Goal: Task Accomplishment & Management: Manage account settings

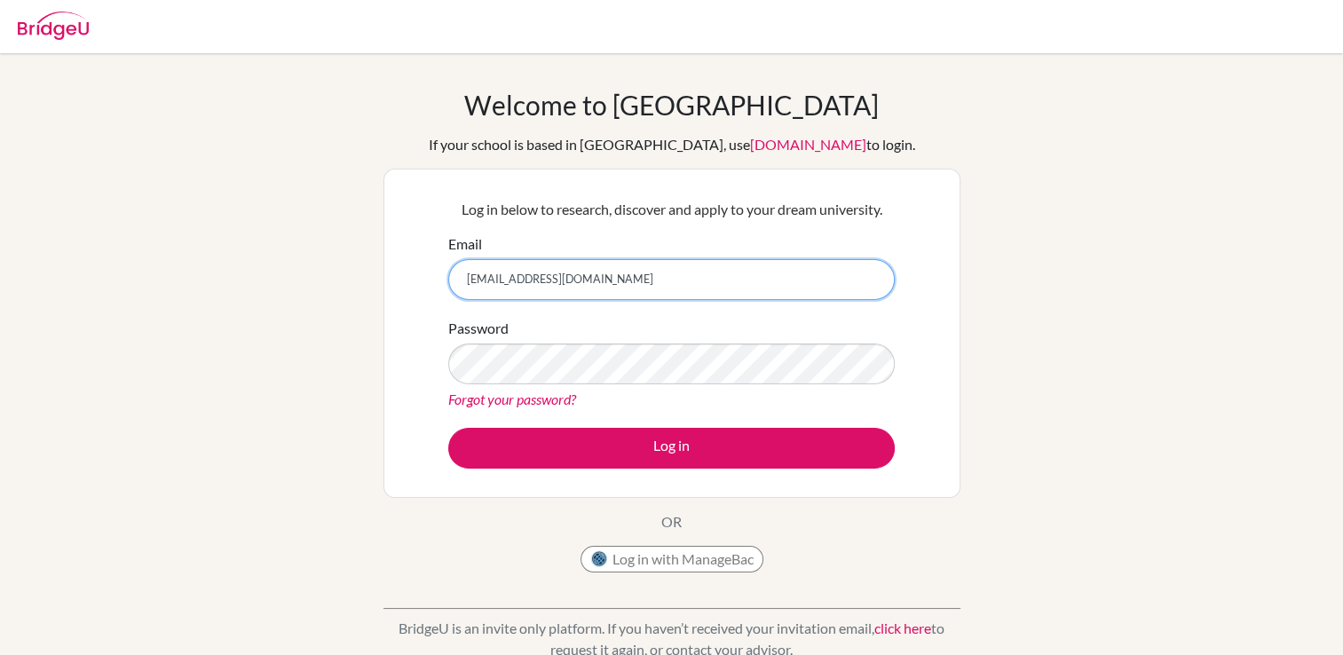
click at [636, 284] on input "[EMAIL_ADDRESS][DOMAIN_NAME]" at bounding box center [671, 279] width 447 height 41
type input "[EMAIL_ADDRESS][DOMAIN_NAME]"
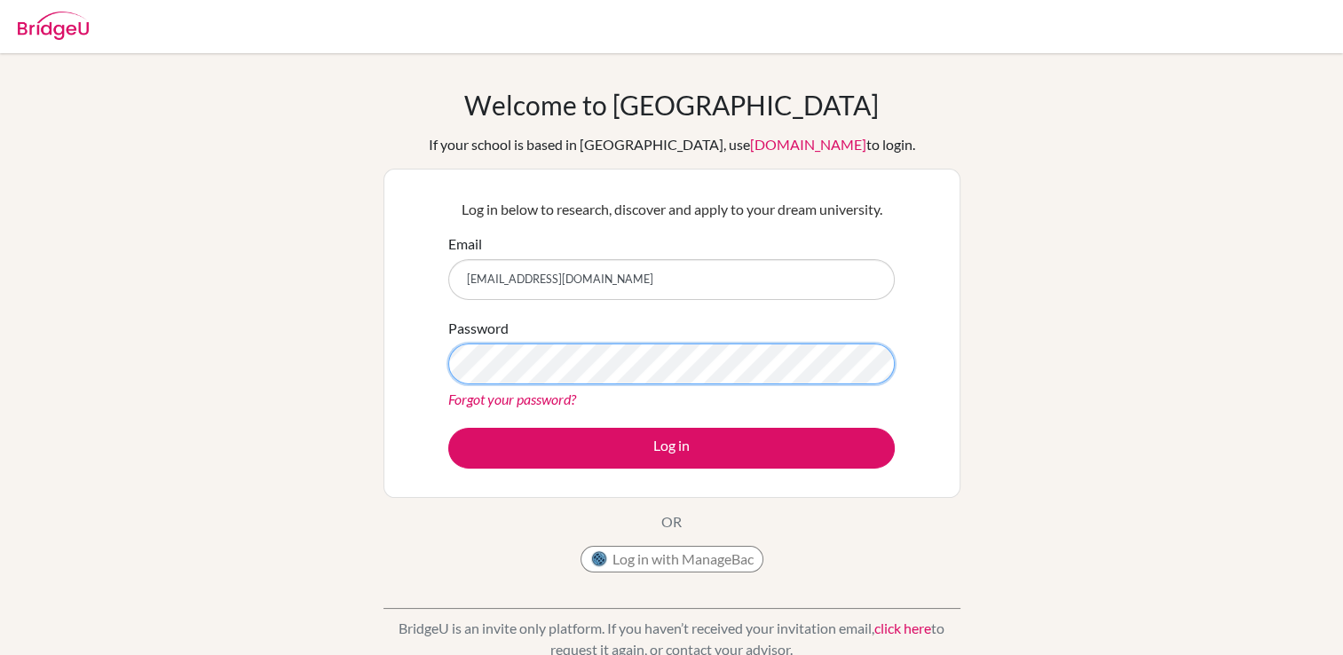
click at [448, 428] on button "Log in" at bounding box center [671, 448] width 447 height 41
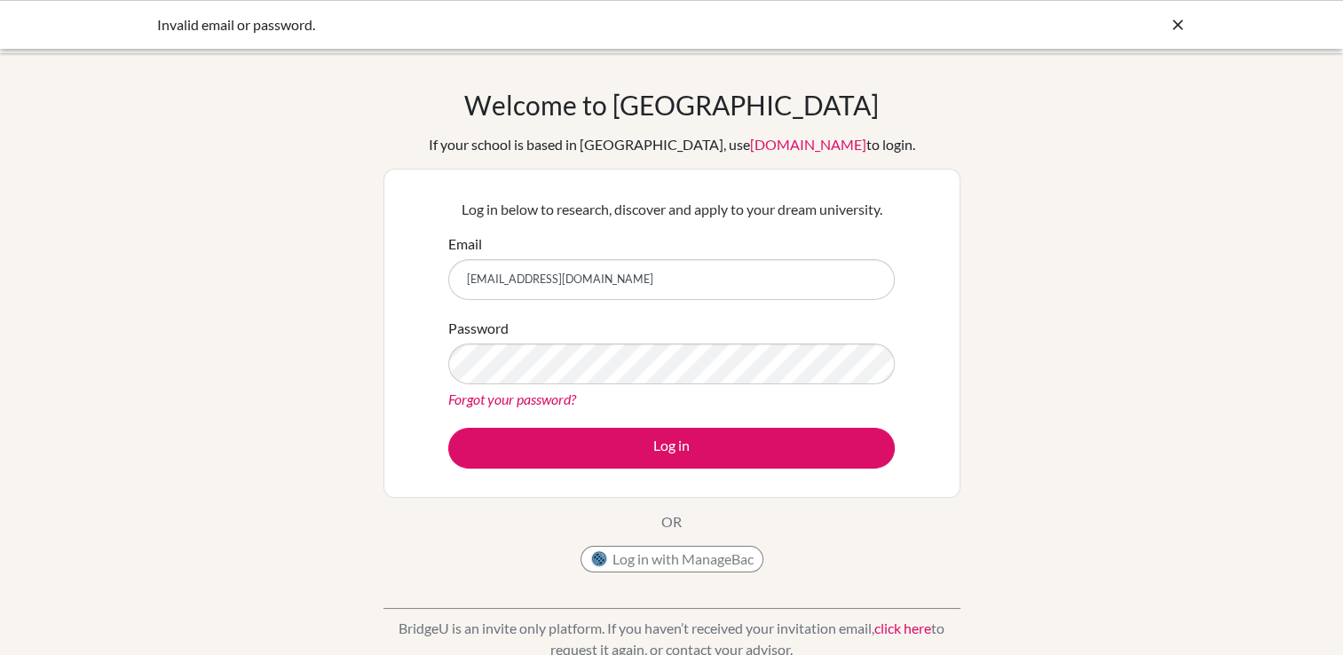
click at [448, 428] on button "Log in" at bounding box center [671, 448] width 447 height 41
